Goal: Ask a question: Seek information or help from site administrators or community

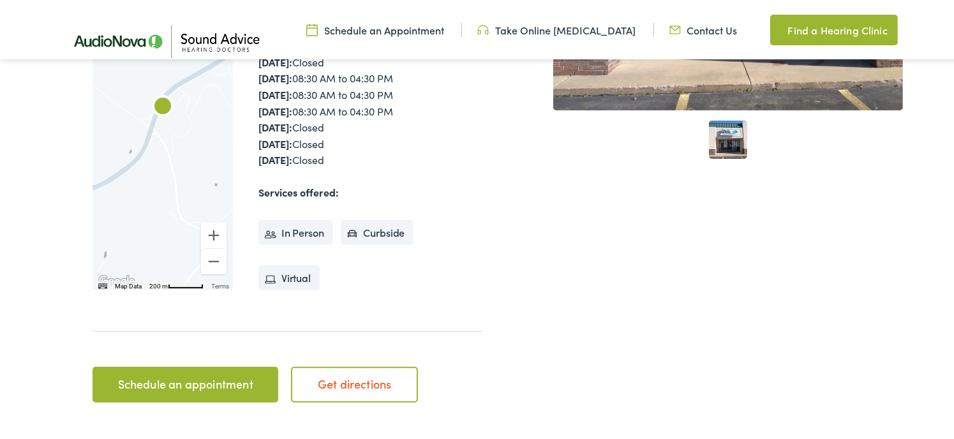
scroll to position [442, 0]
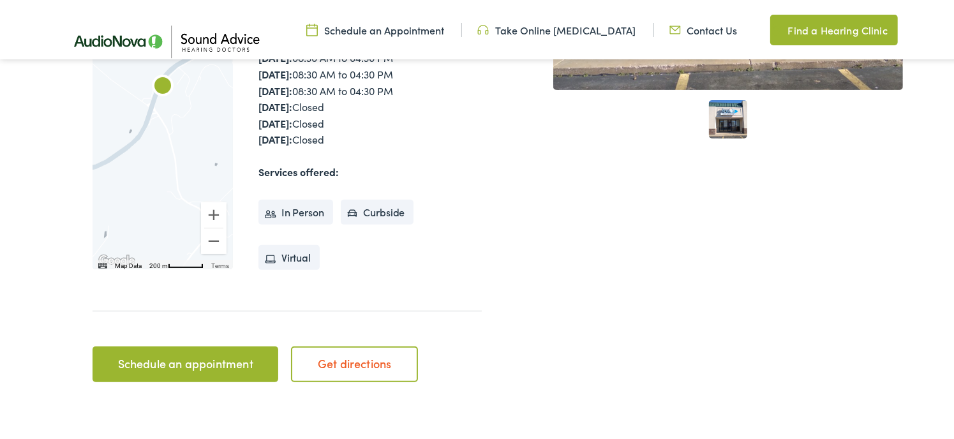
click at [165, 345] on link "Schedule an appointment" at bounding box center [186, 363] width 186 height 36
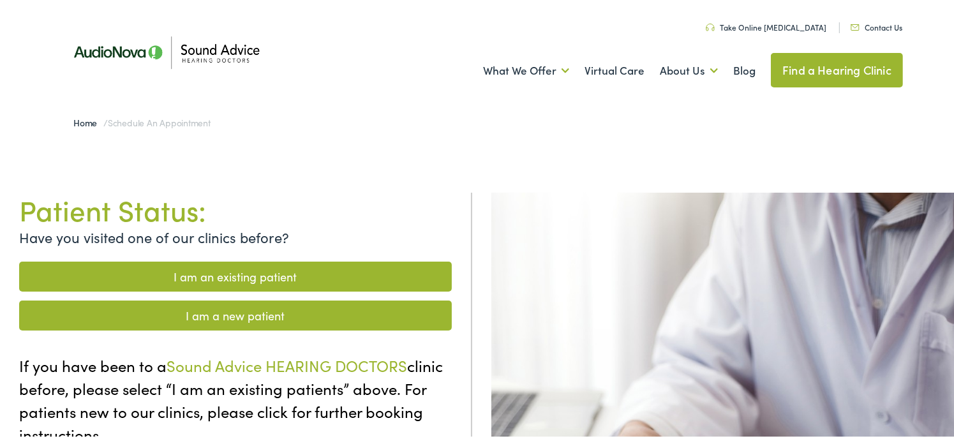
click at [212, 317] on link "I am a new patient" at bounding box center [235, 314] width 433 height 30
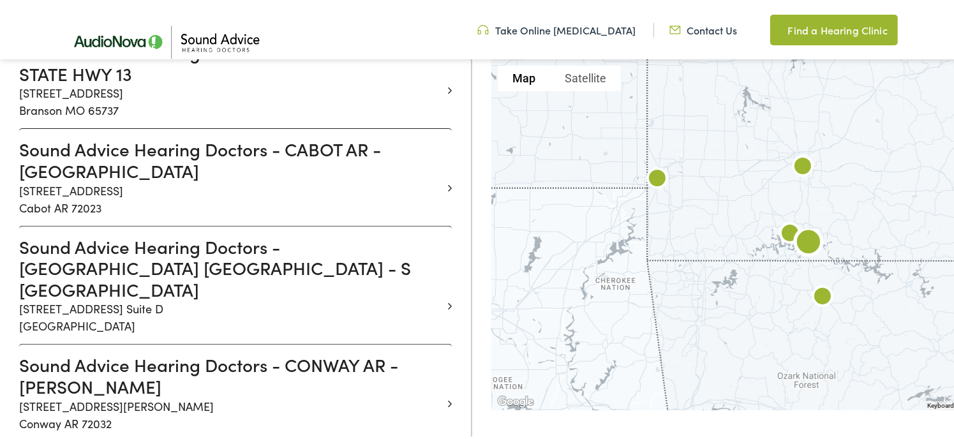
scroll to position [425, 0]
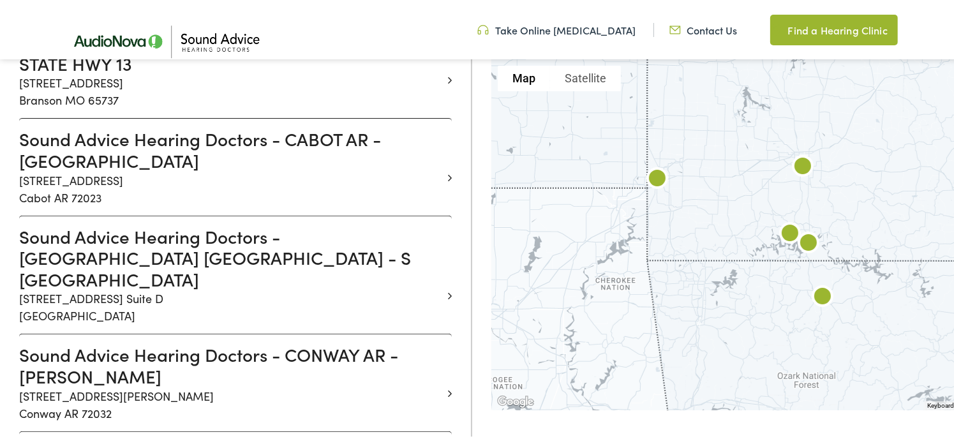
click at [804, 243] on img at bounding box center [808, 242] width 41 height 41
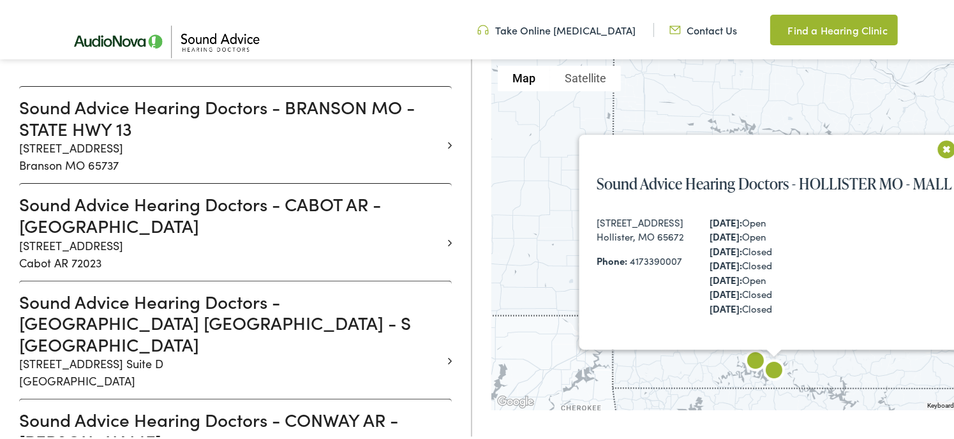
scroll to position [358, 0]
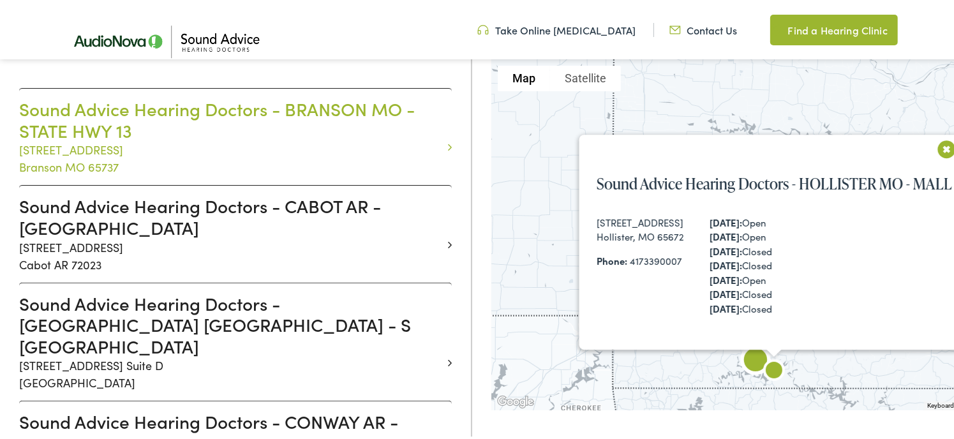
click at [187, 110] on h3 "Sound Advice Hearing Doctors - BRANSON MO - STATE HWY 13" at bounding box center [230, 117] width 423 height 43
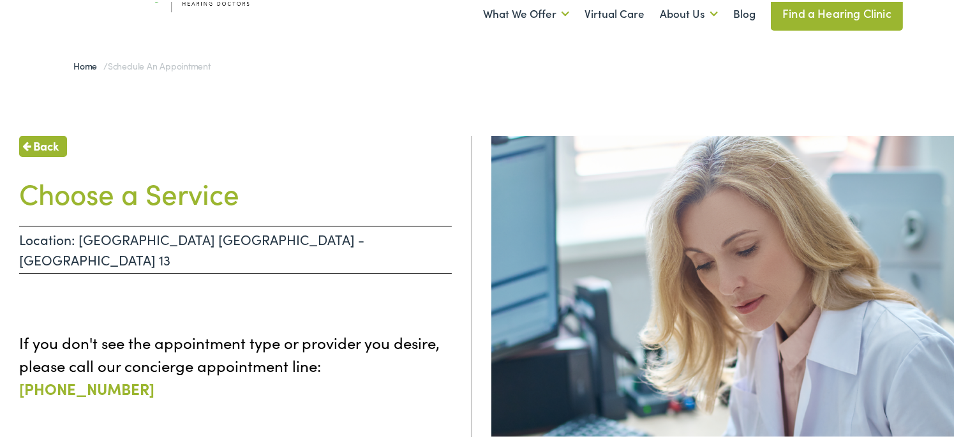
scroll to position [54, 0]
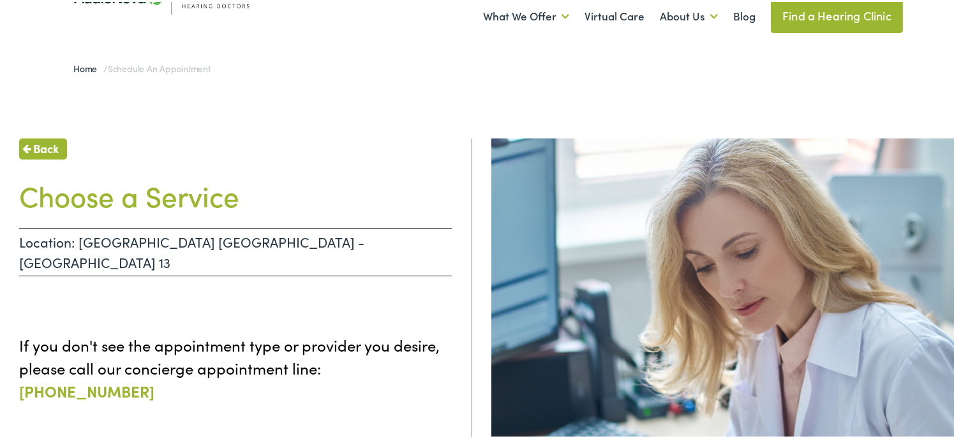
click at [38, 147] on span "Back" at bounding box center [46, 146] width 26 height 17
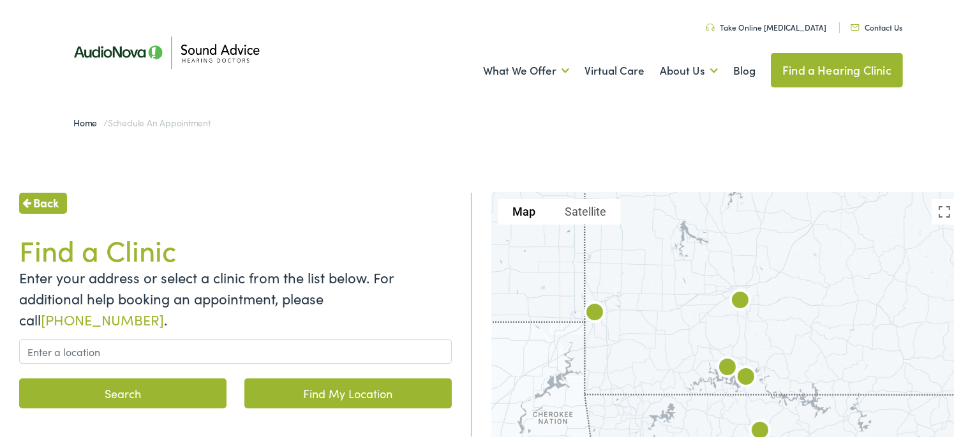
click at [738, 377] on img at bounding box center [746, 376] width 41 height 41
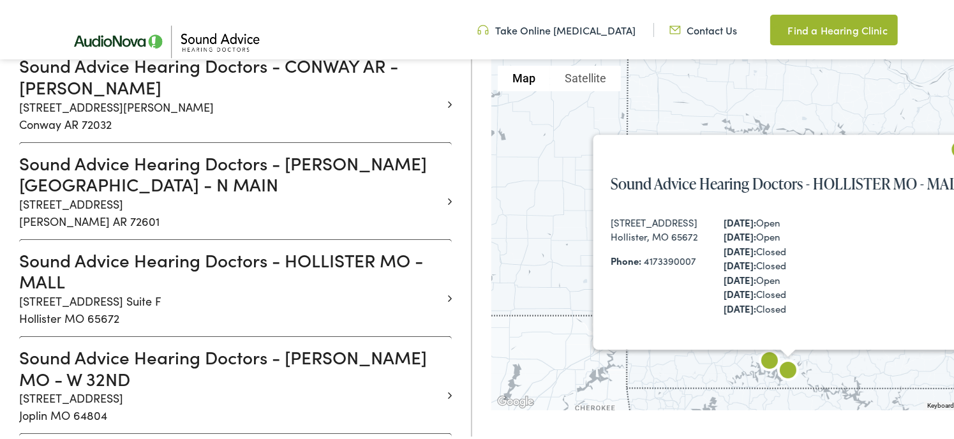
scroll to position [707, 0]
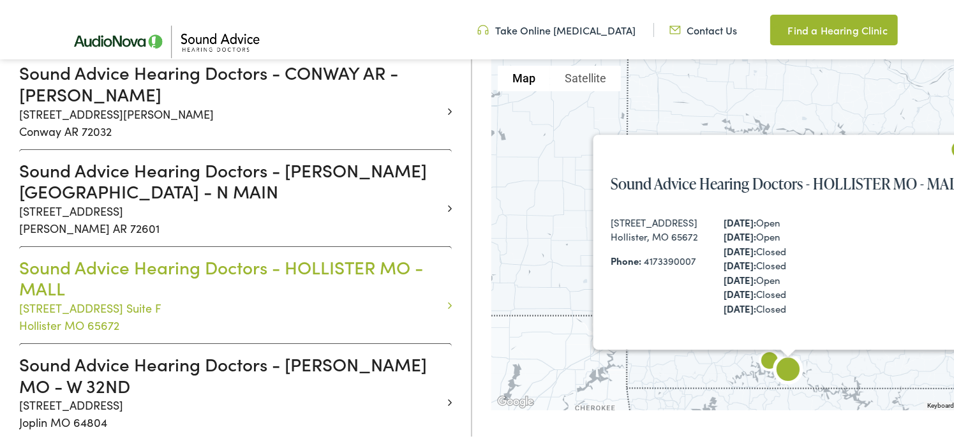
click at [189, 255] on h3 "Sound Advice Hearing Doctors - HOLLISTER MO - MALL" at bounding box center [230, 276] width 423 height 43
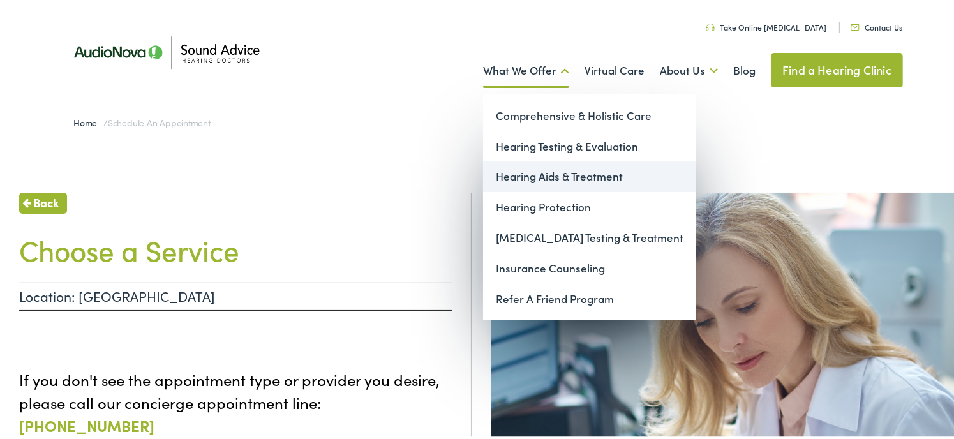
click at [540, 175] on link "Hearing Aids & Treatment" at bounding box center [589, 175] width 213 height 31
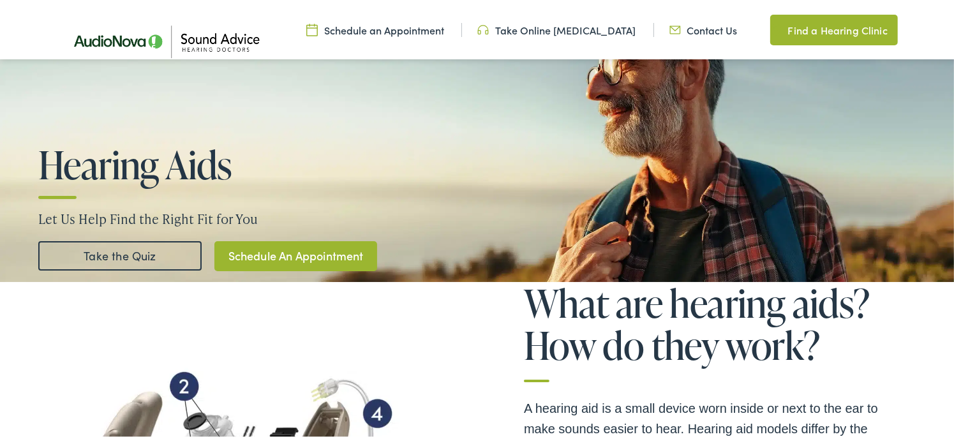
scroll to position [133, 0]
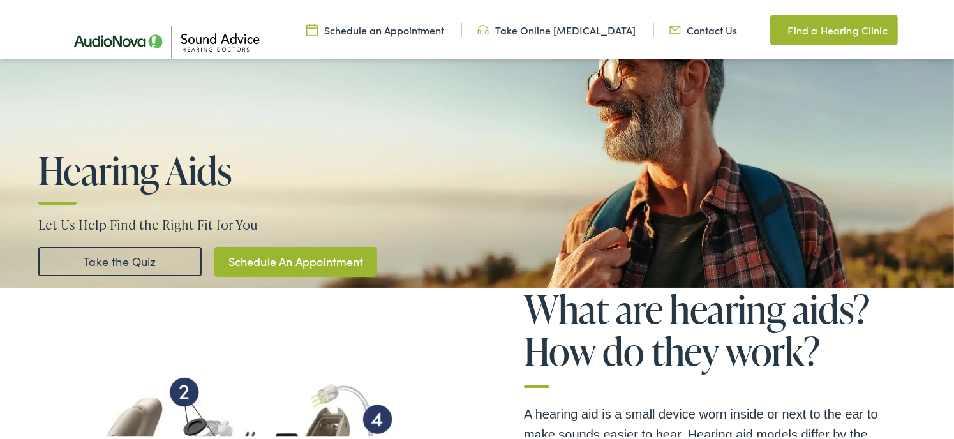
click at [277, 256] on link "Schedule An Appointment" at bounding box center [295, 260] width 163 height 30
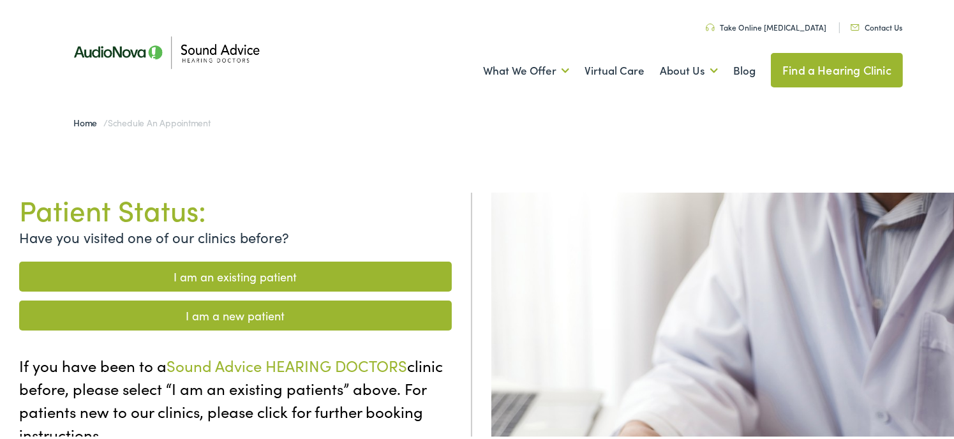
click at [232, 311] on link "I am a new patient" at bounding box center [235, 314] width 433 height 30
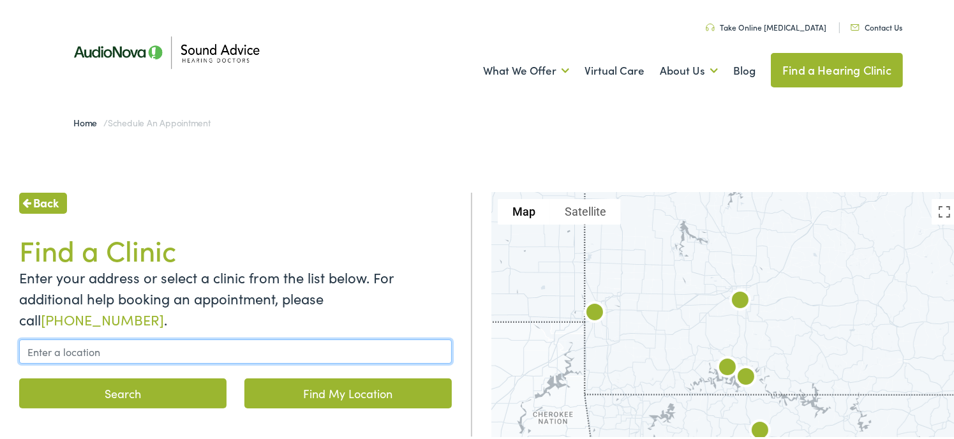
click at [165, 354] on input "text" at bounding box center [235, 350] width 433 height 24
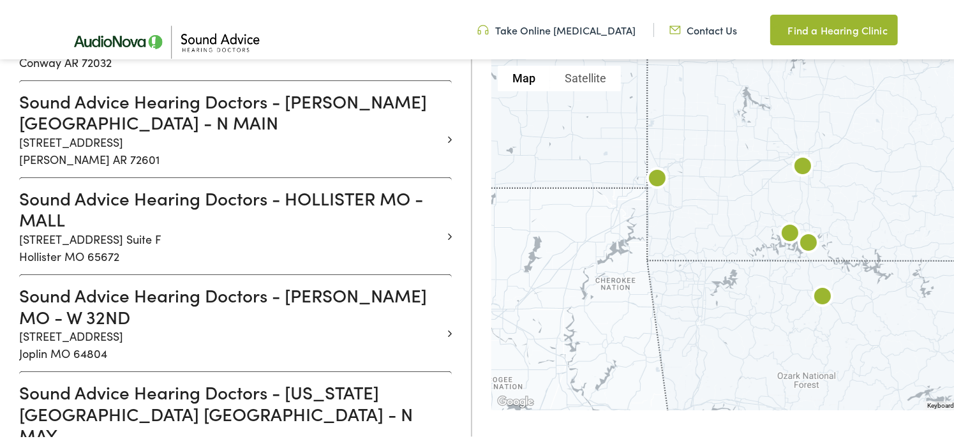
scroll to position [776, 0]
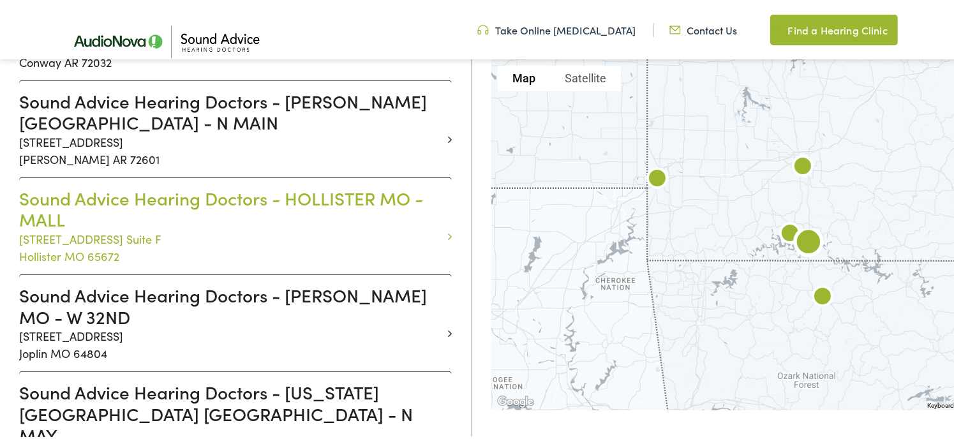
click at [225, 186] on h3 "Sound Advice Hearing Doctors - HOLLISTER MO - MALL" at bounding box center [230, 207] width 423 height 43
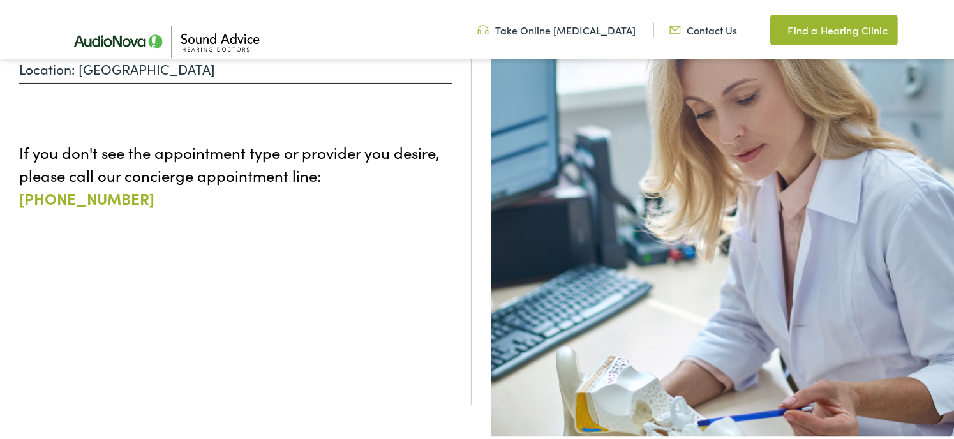
scroll to position [228, 0]
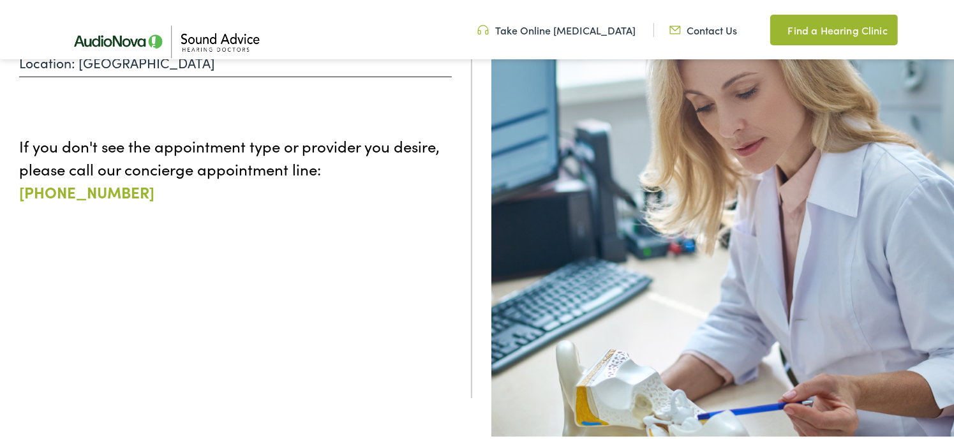
click at [708, 27] on link "Contact Us" at bounding box center [703, 28] width 68 height 14
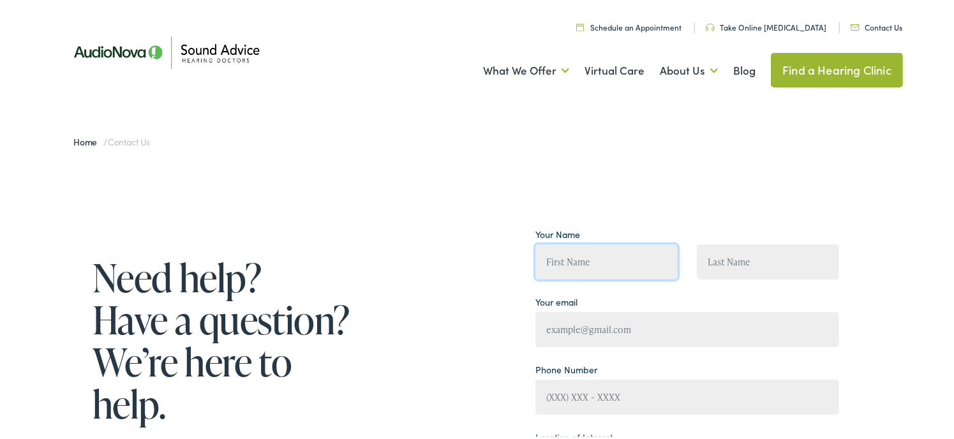
click at [586, 257] on input "Contact form" at bounding box center [606, 260] width 142 height 35
type input "[PERSON_NAME]"
click at [718, 262] on input "Contact form" at bounding box center [768, 260] width 142 height 35
click at [718, 262] on input "R" at bounding box center [768, 260] width 142 height 35
type input "[PERSON_NAME]"
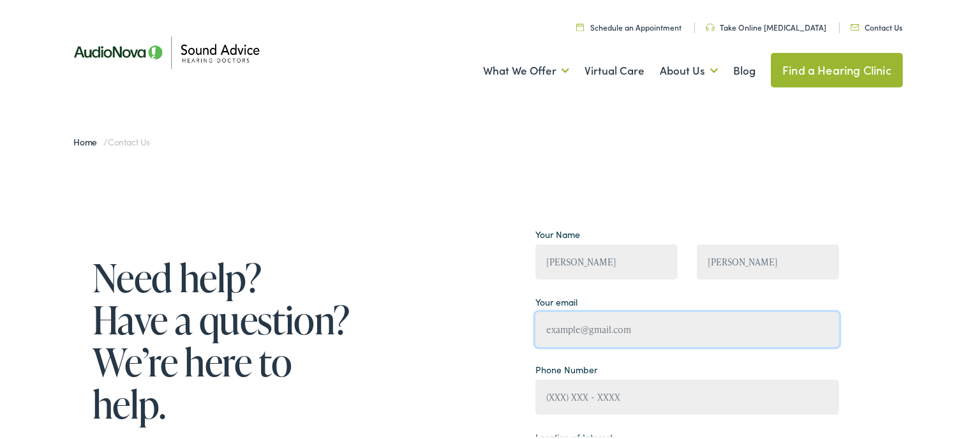
click at [620, 330] on input "Contact form" at bounding box center [687, 327] width 304 height 35
click at [620, 330] on input "l" at bounding box center [687, 327] width 304 height 35
type input "[EMAIL_ADDRESS][DOMAIN_NAME]"
type input "[PHONE_NUMBER]"
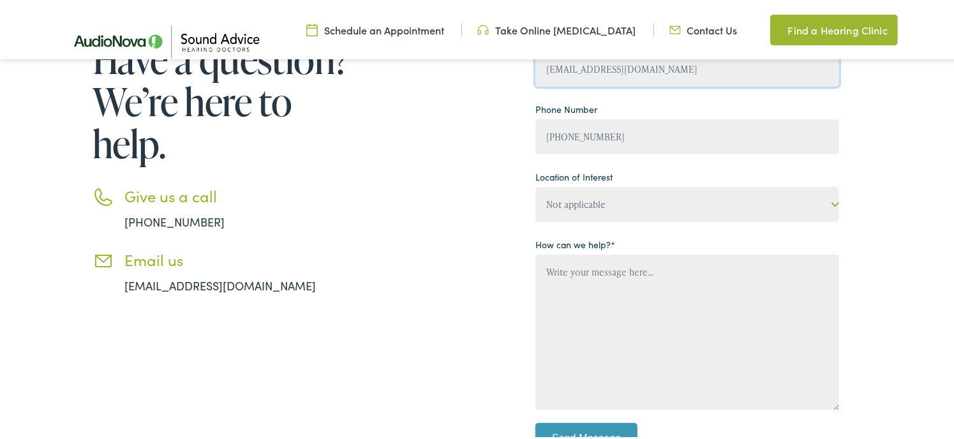
scroll to position [258, 0]
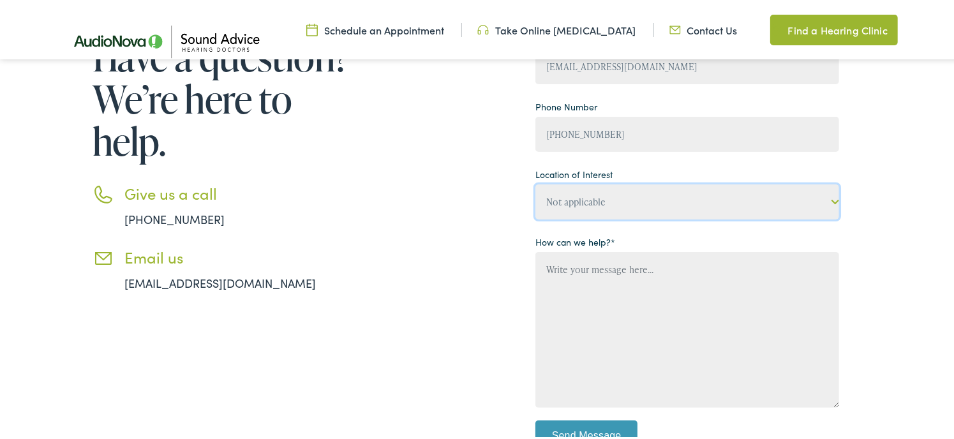
click at [829, 198] on select "Not applicable Sound Advice Hearing Doctors, Branson West Sound Advice Hearing …" at bounding box center [687, 200] width 304 height 35
select select "Sound Advice Hearing Doctors, [PERSON_NAME]"
click at [535, 183] on select "Not applicable Sound Advice Hearing Doctors, Branson West Sound Advice Hearing …" at bounding box center [687, 200] width 304 height 35
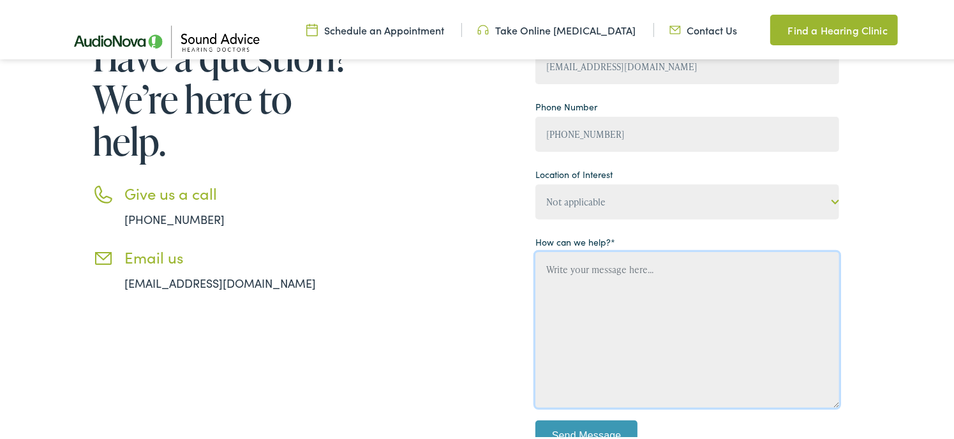
click at [553, 265] on textarea "Contact form" at bounding box center [687, 328] width 304 height 156
click at [553, 265] on textarea "Do you carry Phonak brand? I completed a [MEDICAL_DATA] last week" at bounding box center [687, 328] width 304 height 156
click at [817, 264] on textarea "Do you carry Phonak brand? I completed a [MEDICAL_DATA] last week" at bounding box center [687, 328] width 304 height 156
click at [817, 264] on textarea "Do you carry Phonak brand? I completed a [MEDICAL_DATA] last week. have those" at bounding box center [687, 328] width 304 height 156
click at [633, 280] on textarea "Do you carry Phonak brand? I completed a [MEDICAL_DATA] last week with my ENT's…" at bounding box center [687, 328] width 304 height 156
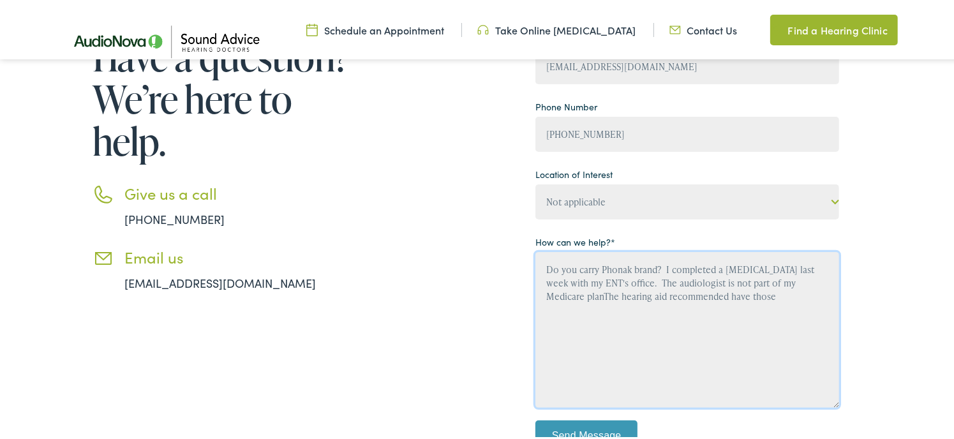
click at [740, 280] on textarea "Do you carry Phonak brand? I completed a [MEDICAL_DATA] last week with my ENT's…" at bounding box center [687, 328] width 304 height 156
click at [775, 279] on textarea "Do you carry Phonak brand? I completed a [MEDICAL_DATA] last week with my ENT's…" at bounding box center [687, 328] width 304 height 156
click at [782, 295] on textarea "Do you carry Phonak brand? I completed a [MEDICAL_DATA] last week with my ENT's…" at bounding box center [687, 328] width 304 height 156
click at [631, 307] on textarea "Do you carry Phonak brand? I completed a [MEDICAL_DATA] last week with my ENT's…" at bounding box center [687, 328] width 304 height 156
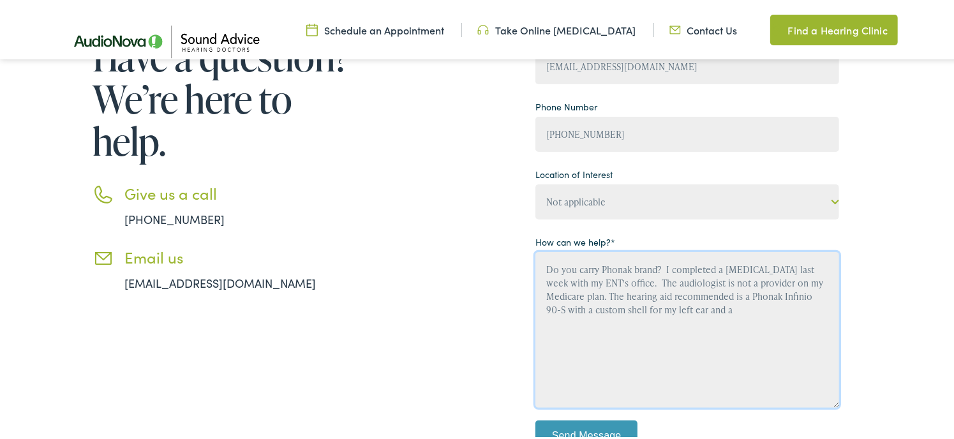
click at [631, 307] on textarea "Do you carry Phonak brand? I completed a [MEDICAL_DATA] last week with my ENT's…" at bounding box center [687, 328] width 304 height 156
click at [719, 313] on textarea "Do you carry Phonak brand? I completed a [MEDICAL_DATA] last week with my ENT's…" at bounding box center [687, 328] width 304 height 156
click at [829, 302] on textarea "Do you carry Phonak brand? I completed a [MEDICAL_DATA] last week with my ENT's…" at bounding box center [687, 328] width 304 height 156
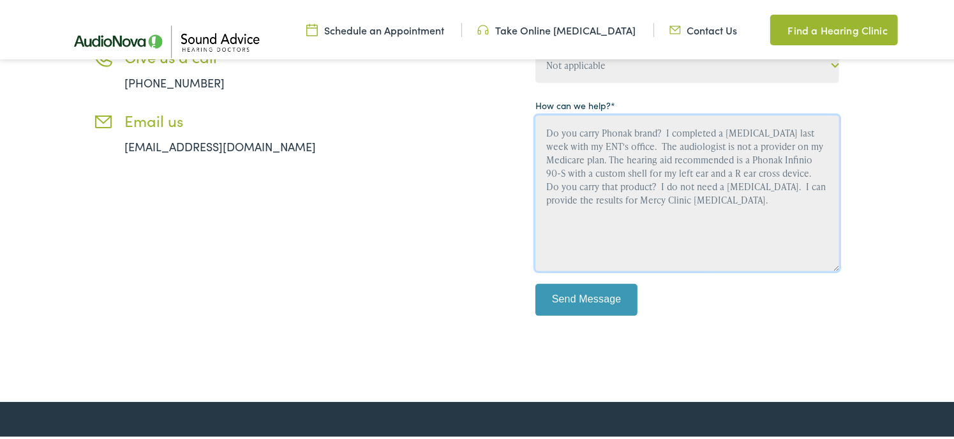
scroll to position [398, 0]
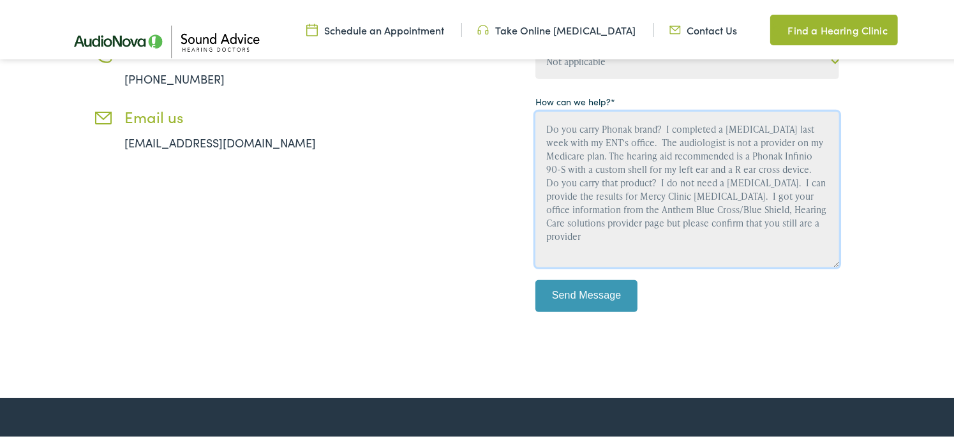
click at [752, 221] on textarea "Do you carry Phonak brand? I completed a [MEDICAL_DATA] last week with my ENT's…" at bounding box center [687, 188] width 304 height 156
click at [583, 230] on textarea "Do you carry Phonak brand? I completed a [MEDICAL_DATA] last week with my ENT's…" at bounding box center [687, 188] width 304 height 156
click at [620, 195] on textarea "Do you carry Phonak brand? I completed a [MEDICAL_DATA] last week with my ENT's…" at bounding box center [687, 188] width 304 height 156
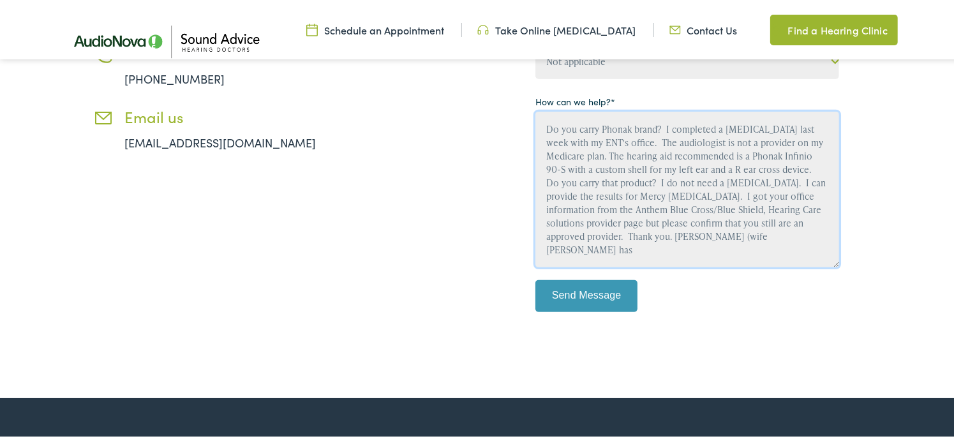
click at [740, 234] on textarea "Do you carry Phonak brand? I completed a [MEDICAL_DATA] last week with my ENT's…" at bounding box center [687, 188] width 304 height 156
click at [589, 230] on textarea "Do you carry Phonak brand? I completed a [MEDICAL_DATA] last week with my ENT's…" at bounding box center [687, 188] width 304 height 156
click at [611, 191] on textarea "Do you carry Phonak brand? I completed a [MEDICAL_DATA] last week with my ENT's…" at bounding box center [687, 188] width 304 height 156
type textarea "Do you carry Phonak brand? I completed a [MEDICAL_DATA] last week with my ENT's…"
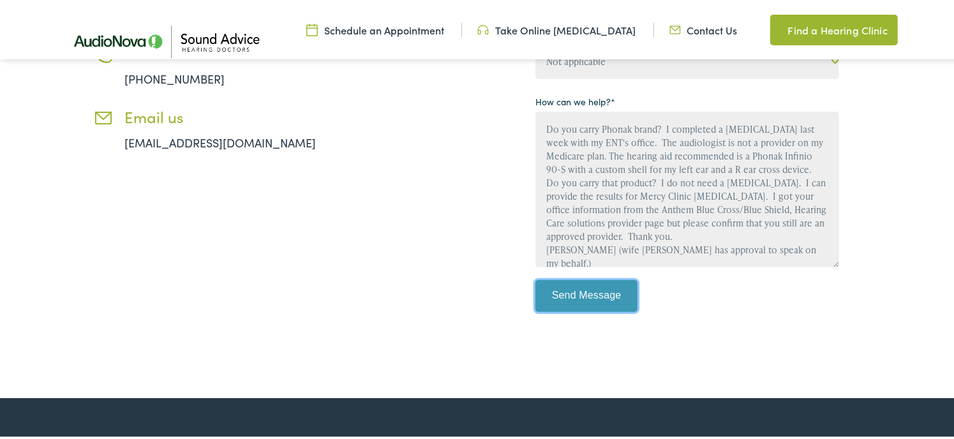
click at [569, 291] on input "Send Message" at bounding box center [586, 294] width 102 height 32
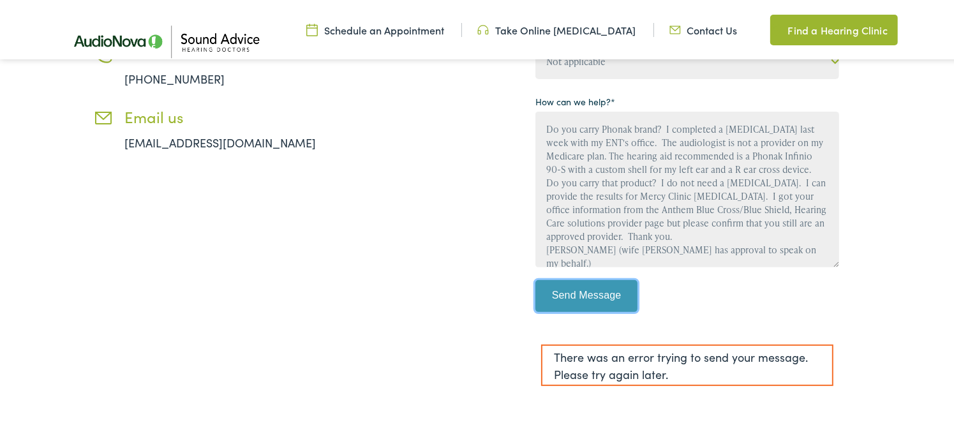
click at [560, 285] on input "Send Message" at bounding box center [586, 294] width 102 height 32
drag, startPoint x: 679, startPoint y: 181, endPoint x: 556, endPoint y: 236, distance: 135.1
click at [556, 236] on textarea "Do you carry Phonak brand? I completed a [MEDICAL_DATA] last week with my ENT's…" at bounding box center [687, 188] width 304 height 156
drag, startPoint x: 538, startPoint y: 128, endPoint x: 837, endPoint y: 257, distance: 325.9
click at [837, 257] on div "Need help? Have a question? We’re here to help. Give us a call [PHONE_NUMBER] E…" at bounding box center [482, 107] width 842 height 576
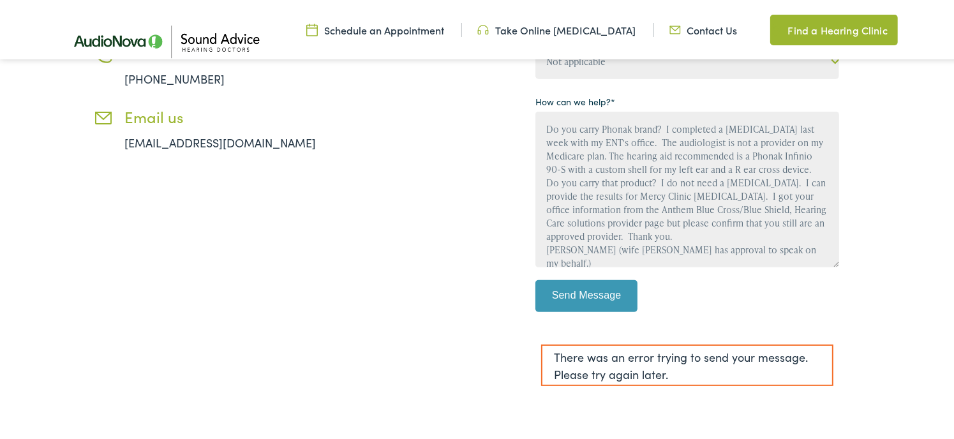
click at [179, 139] on link "[EMAIL_ADDRESS][DOMAIN_NAME]" at bounding box center [219, 141] width 191 height 16
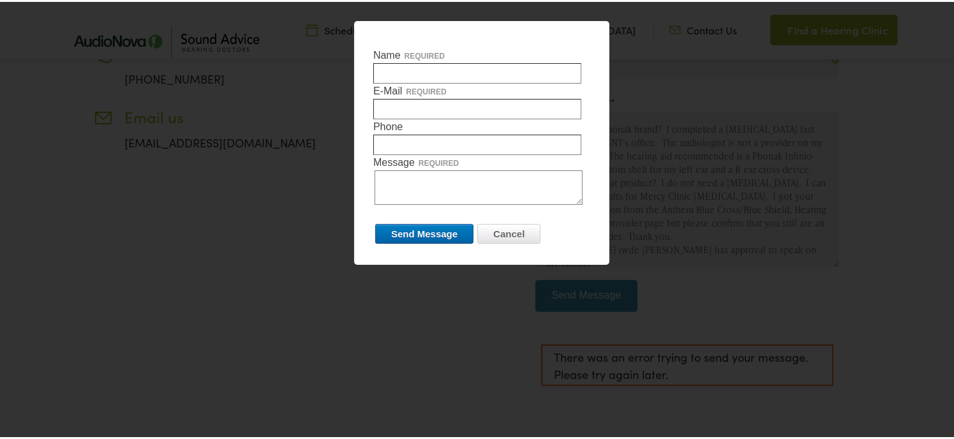
click at [405, 75] on input "Name required" at bounding box center [477, 71] width 208 height 20
type input "[PERSON_NAME]"
click at [414, 109] on input "E-Mail required" at bounding box center [477, 107] width 208 height 20
type input "[EMAIL_ADDRESS][DOMAIN_NAME]"
type input "6363592139"
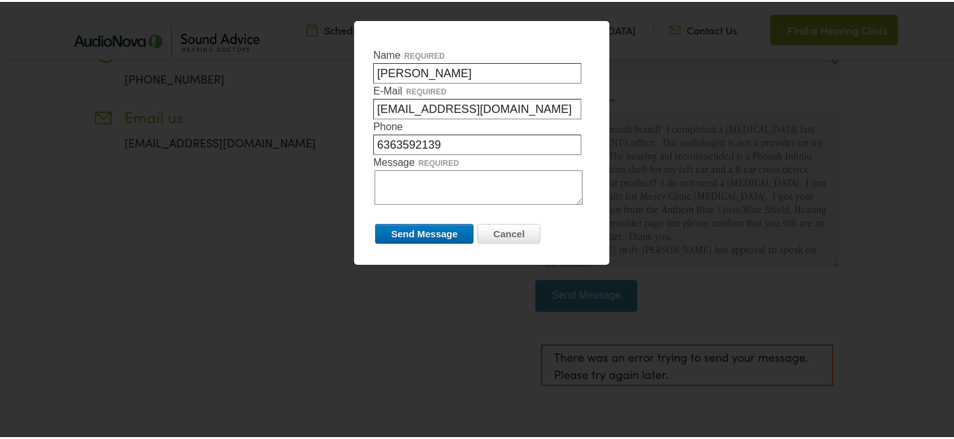
click at [392, 183] on textarea "Message required" at bounding box center [479, 185] width 208 height 34
paste textarea "Do you carry Phonak brand? I completed a [MEDICAL_DATA] last week with my ENT's…"
type textarea "Do you carry Phonak brand? I completed a [MEDICAL_DATA] last week with my ENT's…"
click at [407, 231] on input "Send Message" at bounding box center [424, 232] width 98 height 20
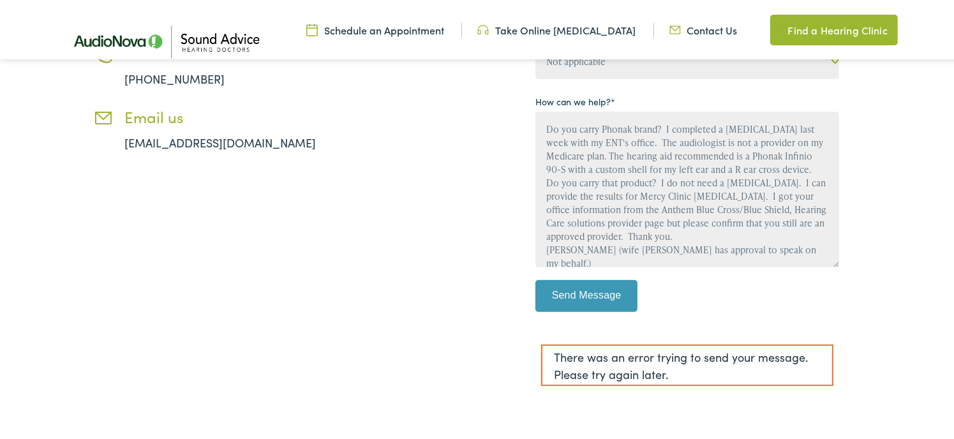
click at [171, 144] on link "[EMAIL_ADDRESS][DOMAIN_NAME]" at bounding box center [219, 141] width 191 height 16
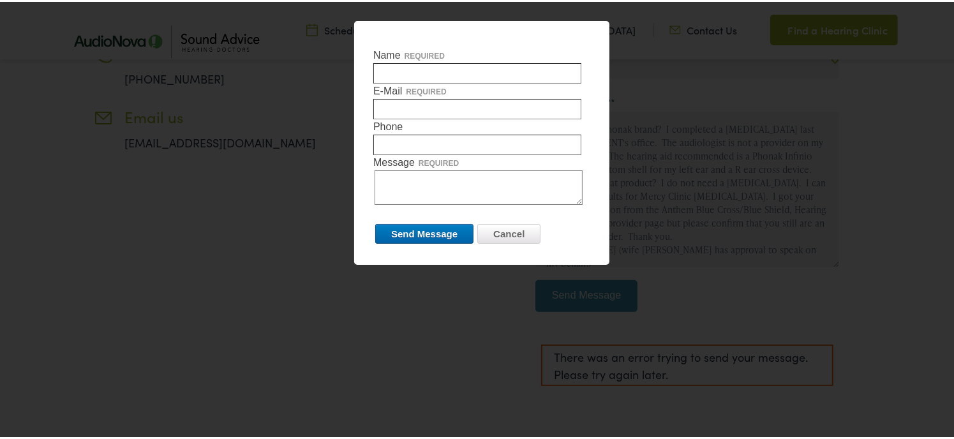
click at [408, 63] on input "Name required" at bounding box center [477, 71] width 208 height 20
type input "[PERSON_NAME]"
type input "[EMAIL_ADDRESS][DOMAIN_NAME]"
type input "6363592139"
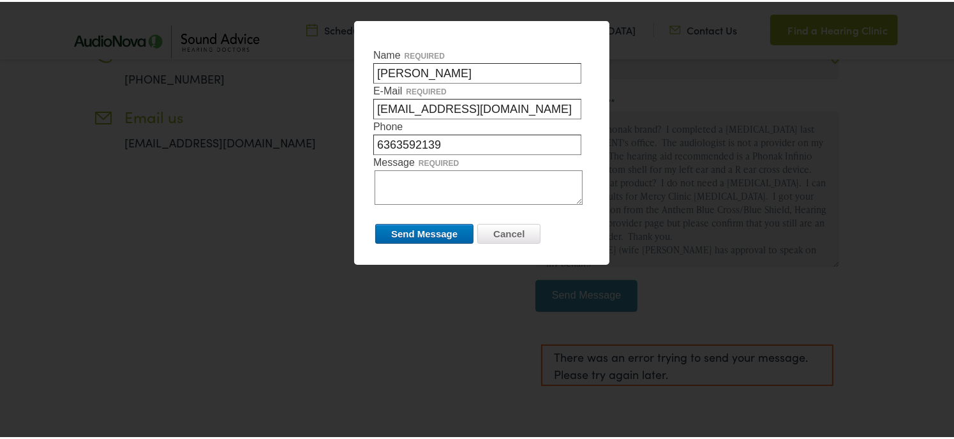
click at [398, 176] on textarea "Message required" at bounding box center [479, 185] width 208 height 34
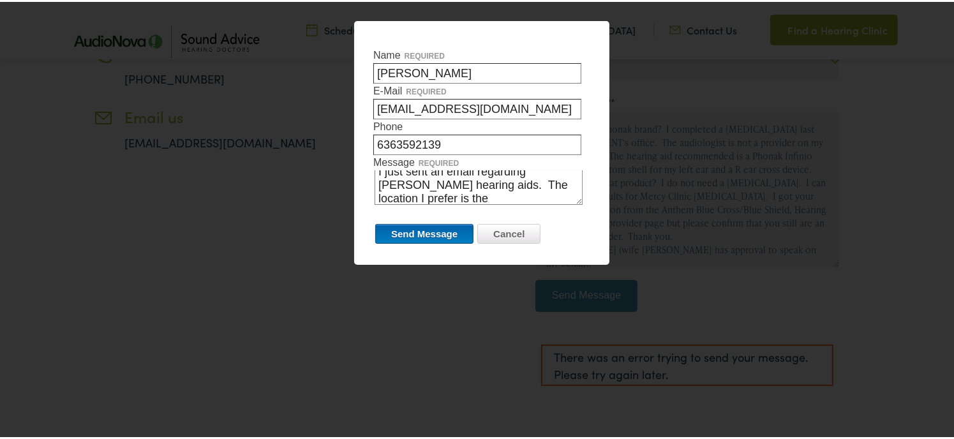
type textarea "I just sent an email regarding [PERSON_NAME] hearing aids. The location I prefe…"
click at [388, 228] on input "Send Message" at bounding box center [424, 232] width 98 height 20
